Goal: Navigation & Orientation: Find specific page/section

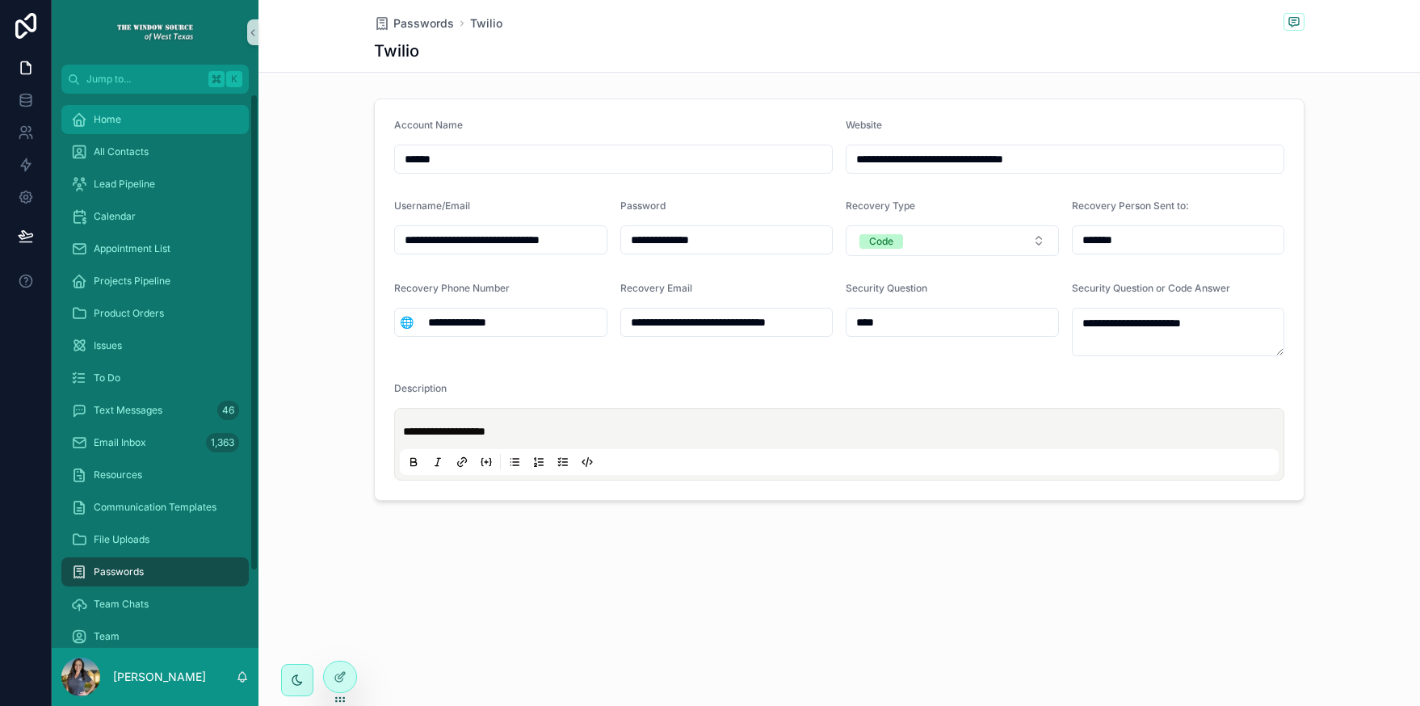
click at [89, 117] on div "Home" at bounding box center [155, 120] width 168 height 26
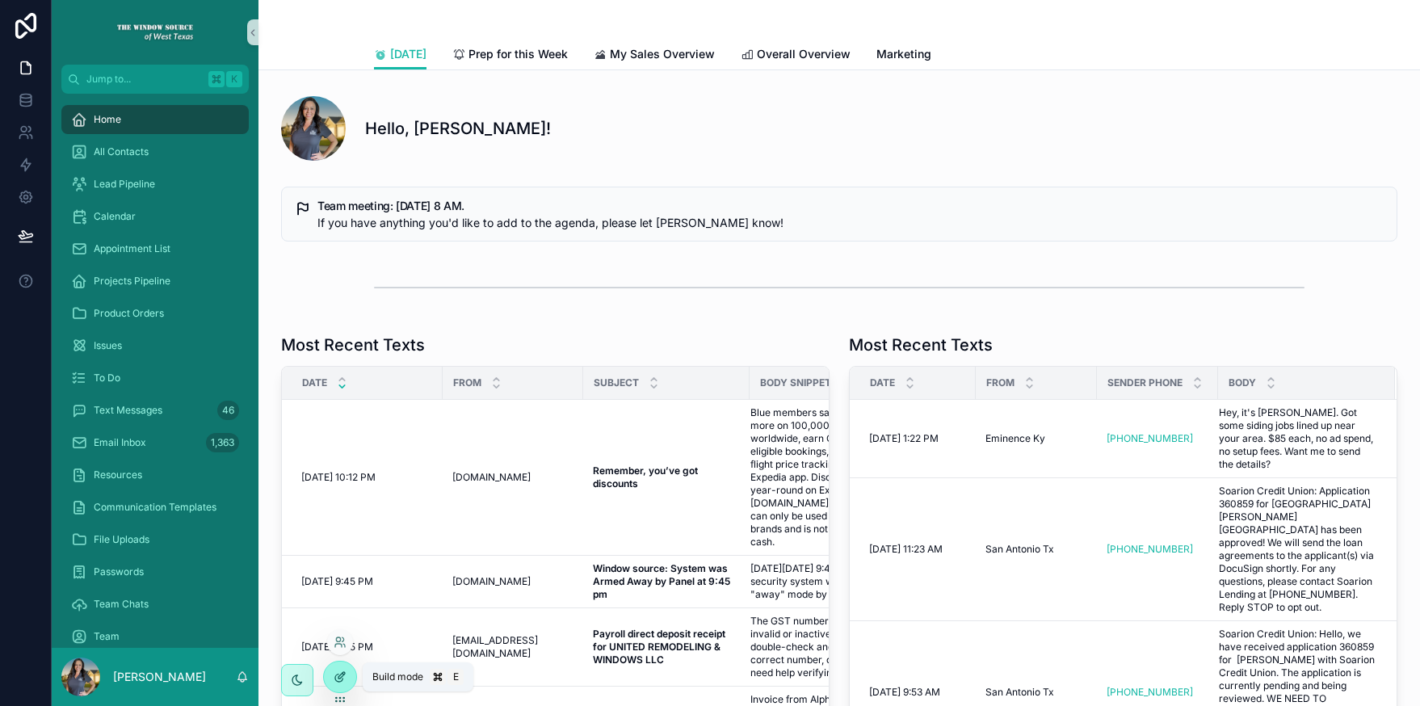
click at [334, 675] on icon at bounding box center [340, 676] width 13 height 13
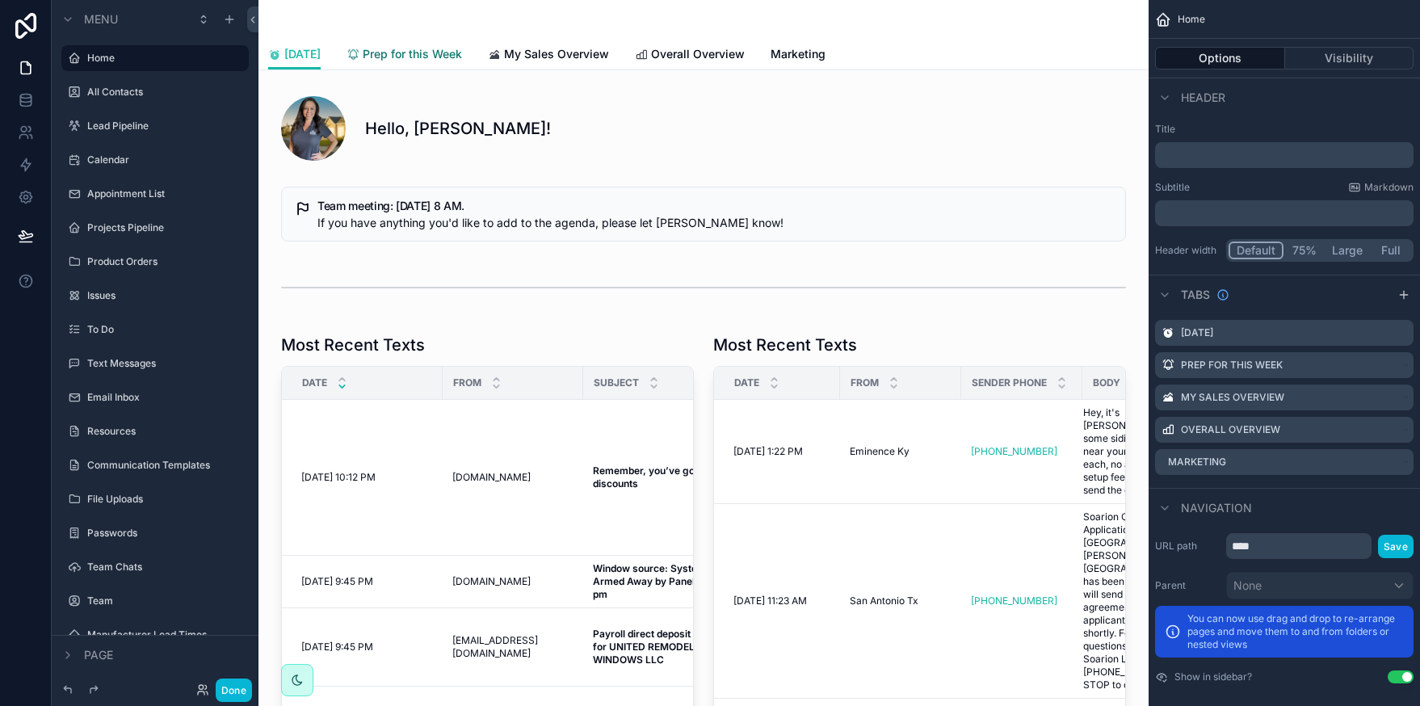
click at [387, 57] on span "Prep for this Week" at bounding box center [412, 54] width 99 height 16
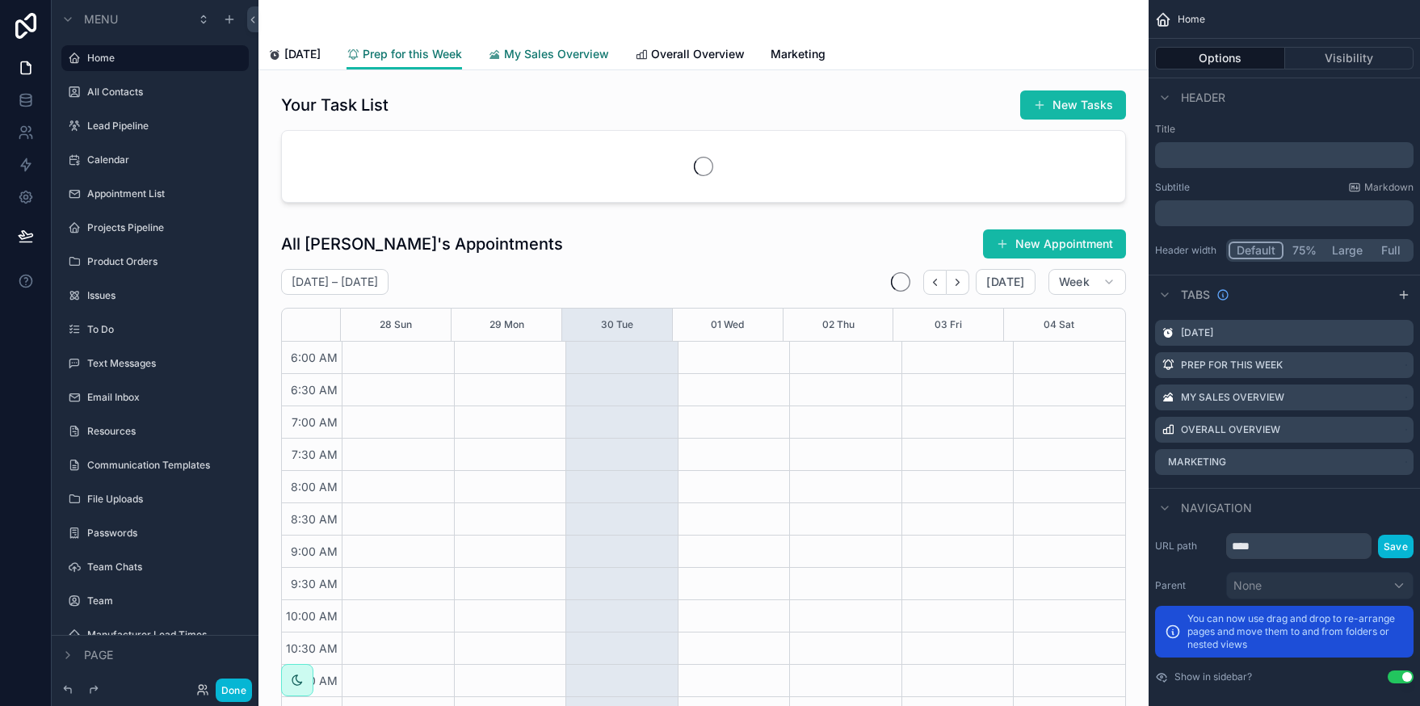
scroll to position [388, 0]
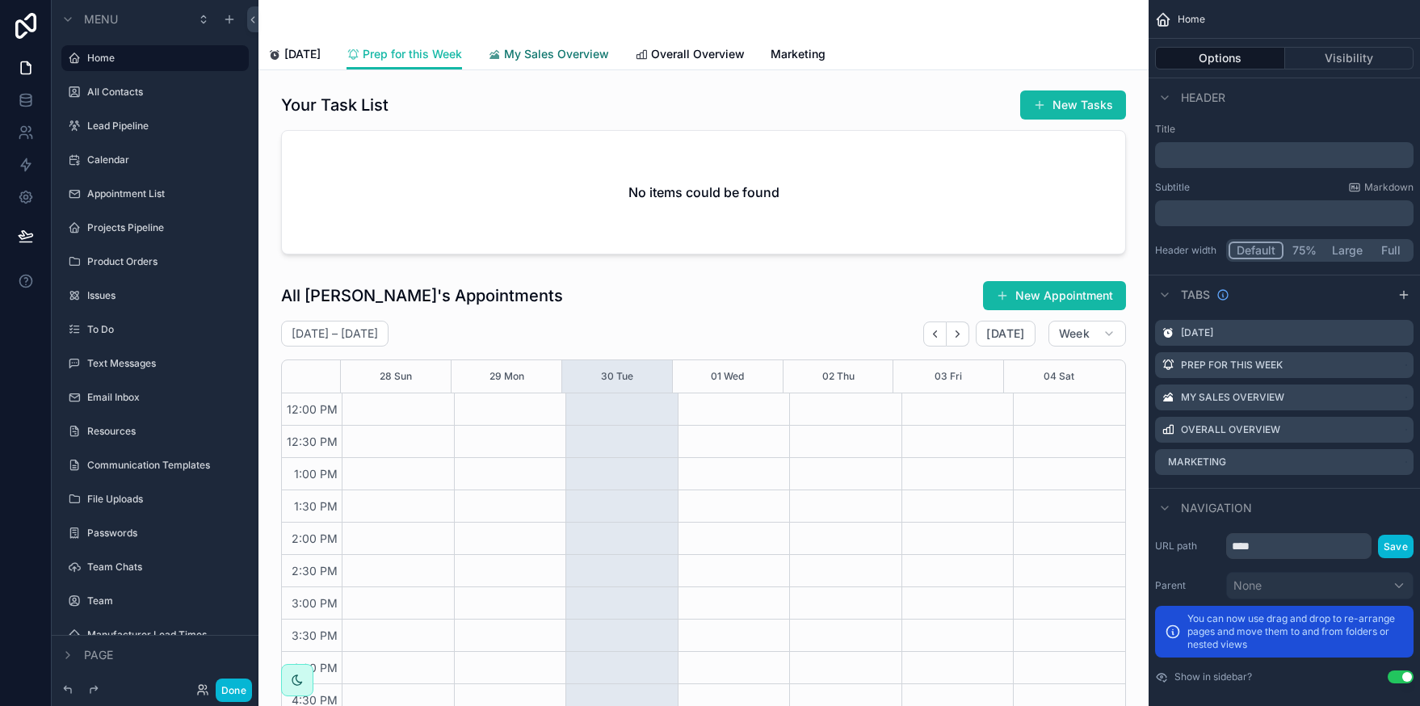
click at [560, 60] on span "My Sales Overview" at bounding box center [556, 54] width 105 height 16
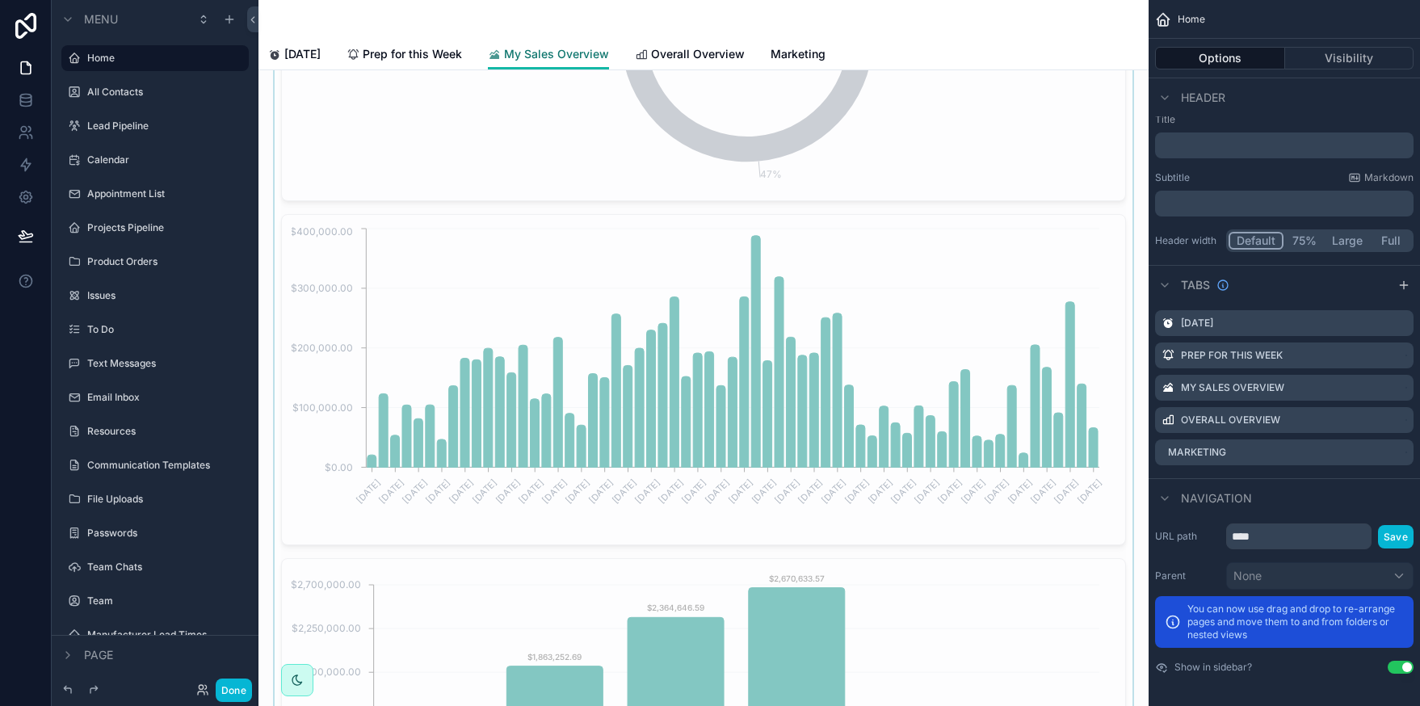
scroll to position [2239, 0]
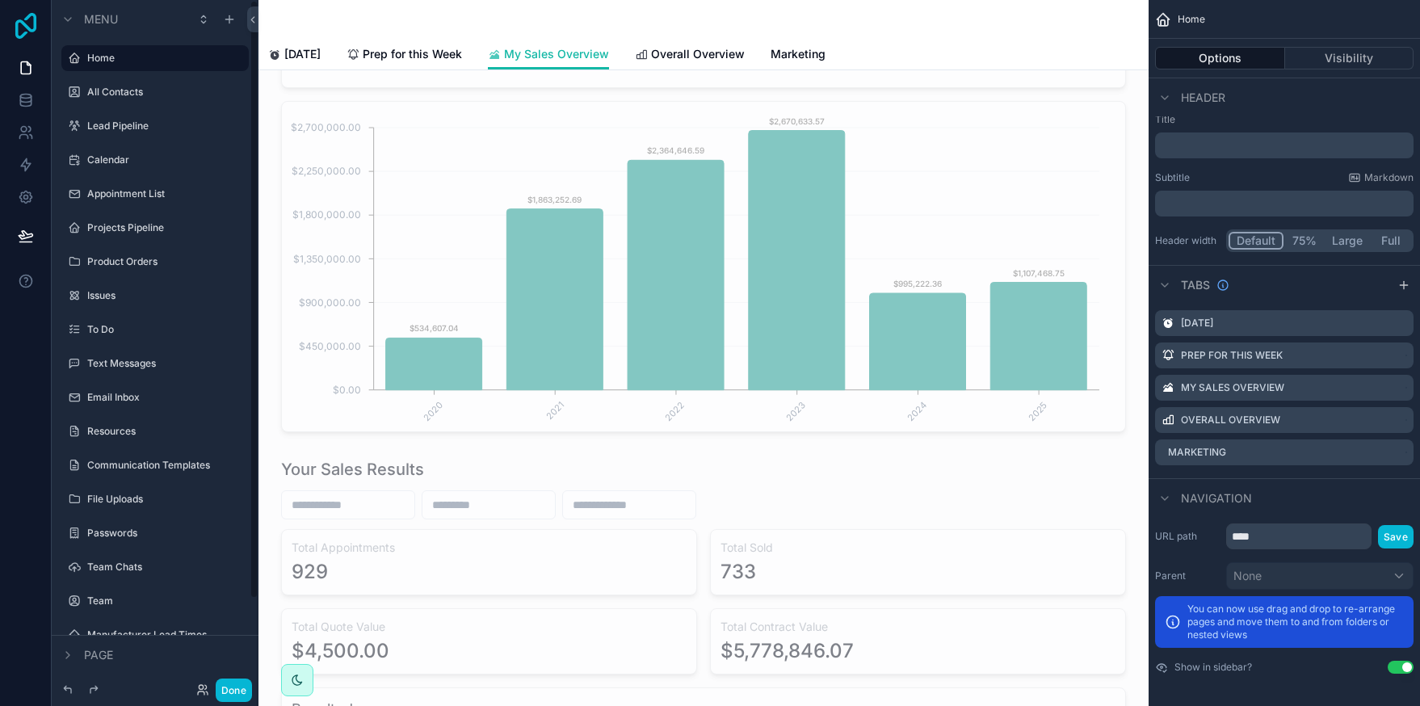
click at [34, 20] on icon at bounding box center [25, 26] width 21 height 26
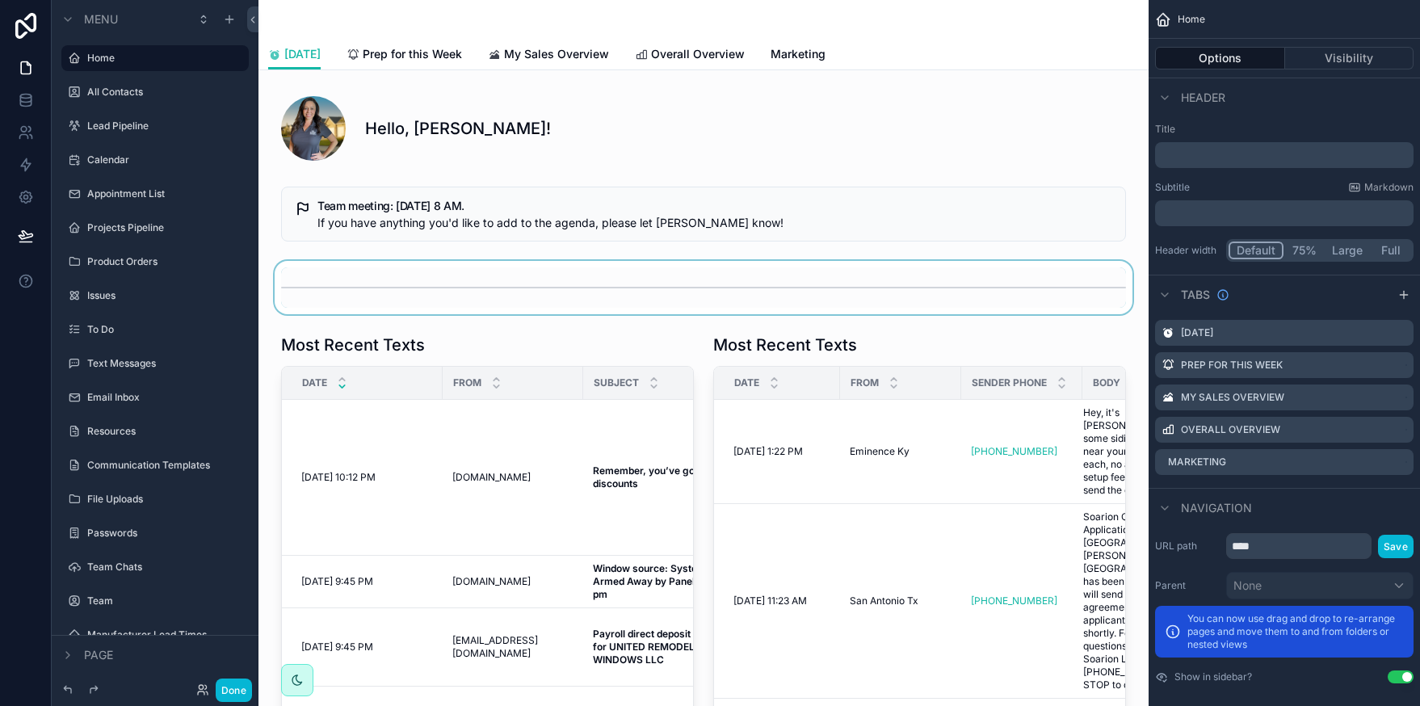
scroll to position [392, 0]
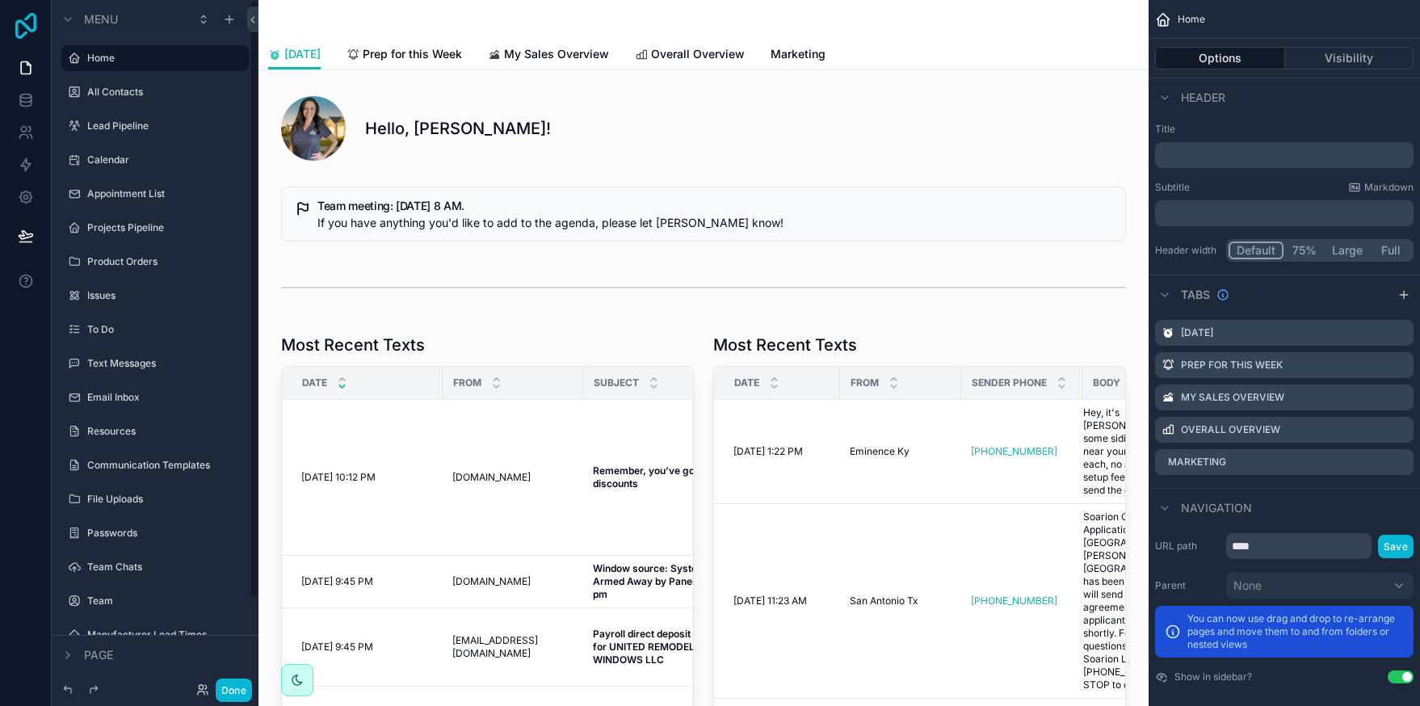
click at [34, 22] on icon at bounding box center [25, 26] width 21 height 26
